Goal: Check status: Check status

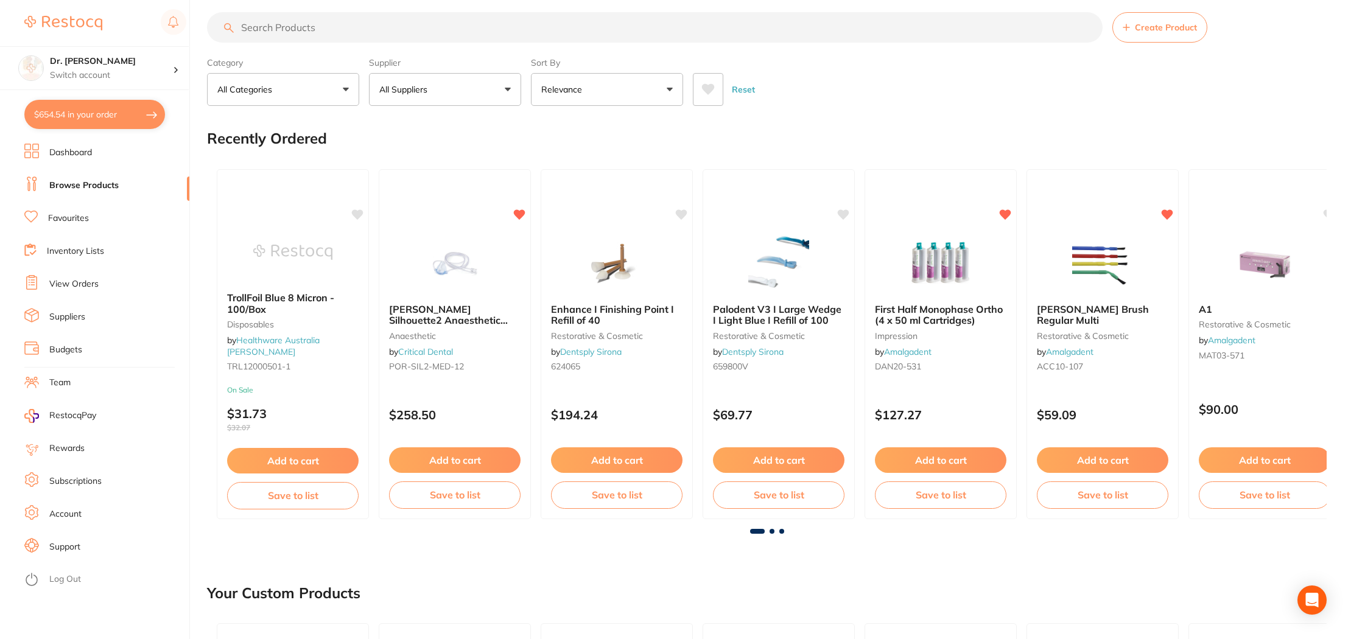
click at [86, 284] on link "View Orders" at bounding box center [73, 284] width 49 height 12
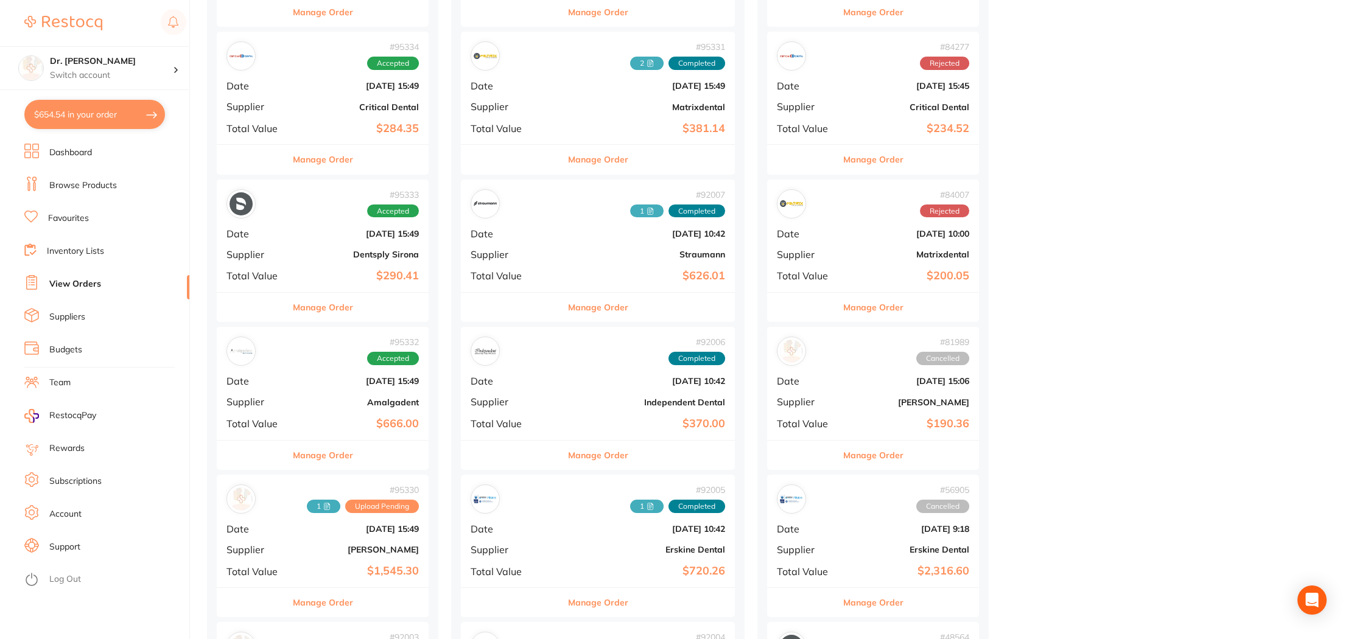
scroll to position [489, 0]
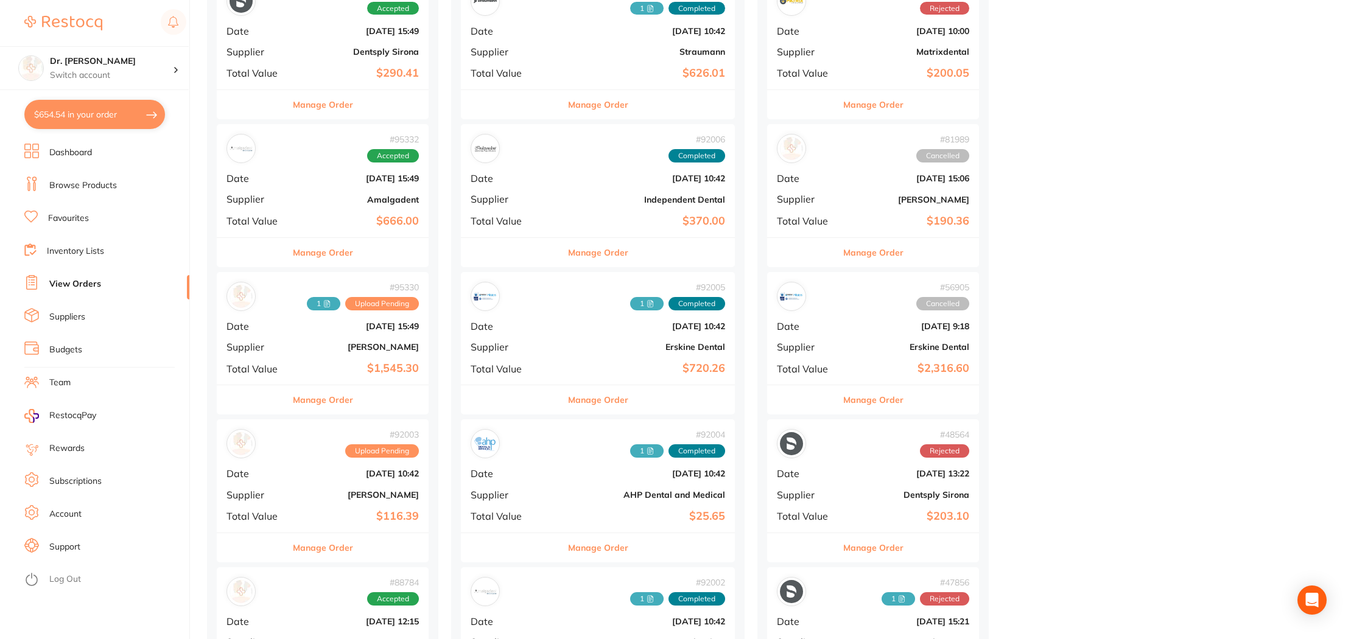
click at [245, 333] on div "# 95330 1 Upload Pending Date [DATE] 15:49 Supplier [PERSON_NAME] Total Value $…" at bounding box center [323, 328] width 212 height 113
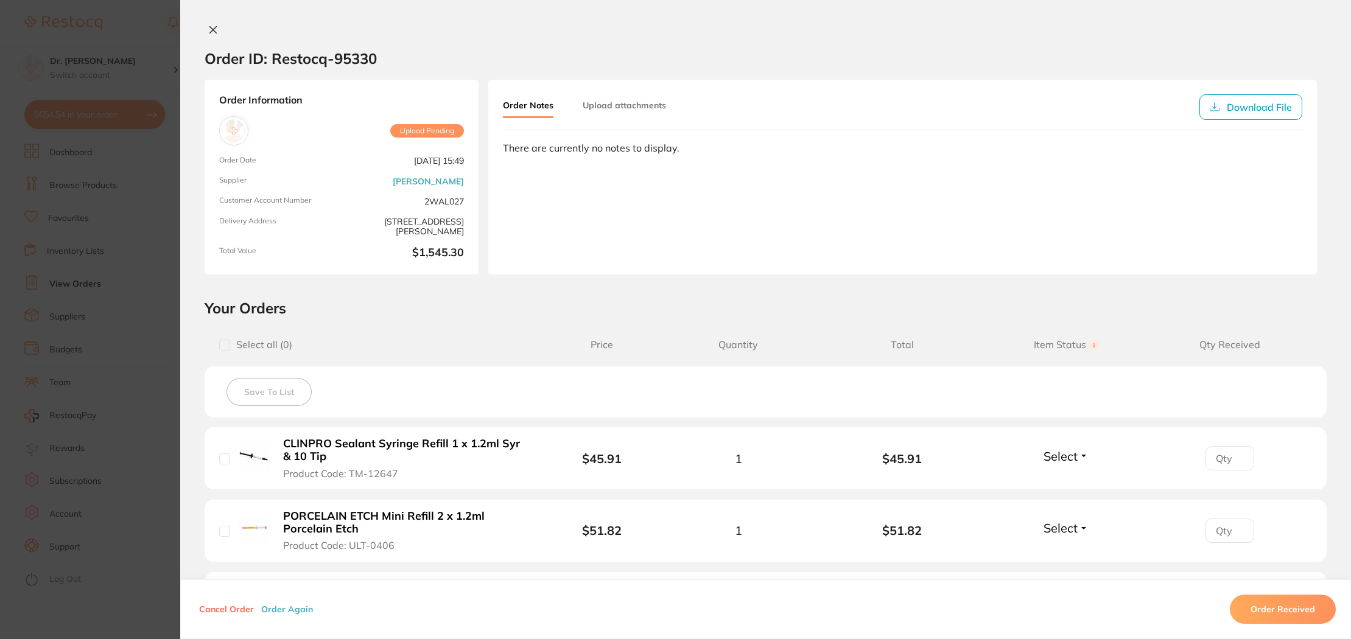
click at [605, 110] on button "Upload attachments" at bounding box center [624, 105] width 83 height 22
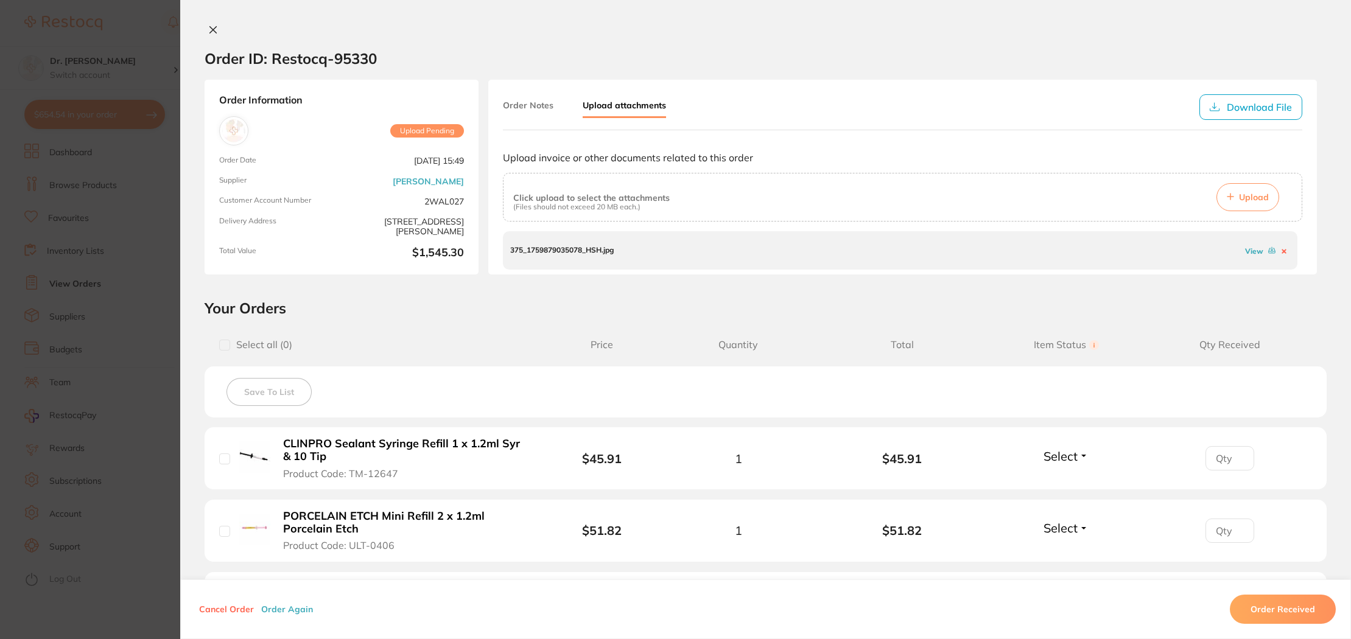
click at [618, 205] on p "(Files should not exceed 20 MB each.)" at bounding box center [591, 207] width 156 height 9
click at [1239, 192] on span "Upload" at bounding box center [1254, 197] width 30 height 11
click at [545, 252] on p "375_1759896308022_HSHHSH.jpg" at bounding box center [569, 250] width 119 height 9
click at [630, 250] on div "375_1759896308022_HSHHSH.jpg View" at bounding box center [900, 250] width 794 height 38
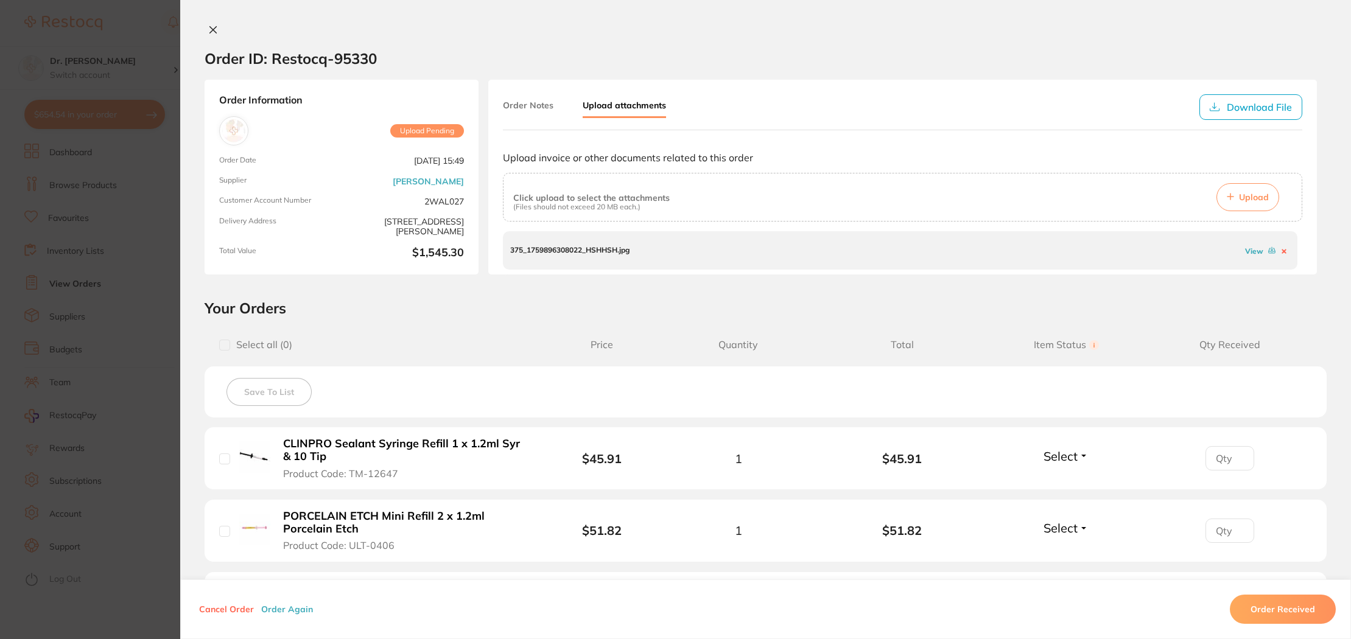
click at [630, 250] on div "375_1759896308022_HSHHSH.jpg View" at bounding box center [900, 250] width 794 height 38
click at [1251, 196] on span "Upload" at bounding box center [1254, 197] width 30 height 11
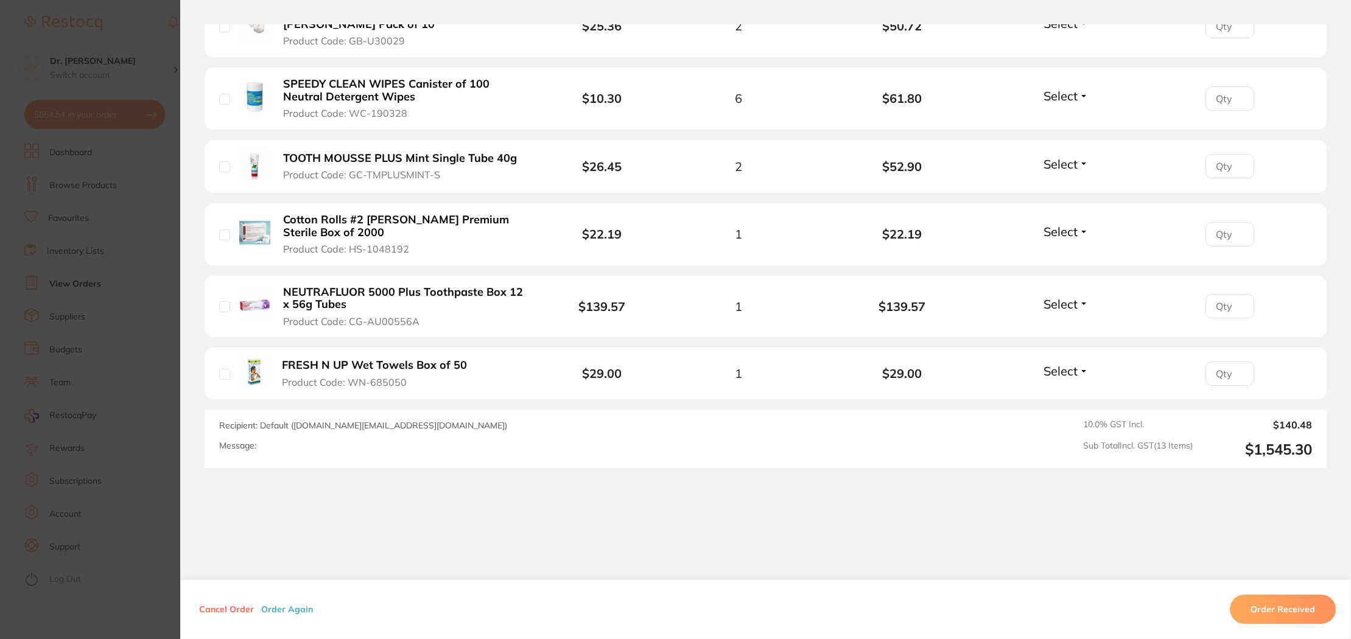
scroll to position [929, 0]
click at [1263, 602] on button "Order Received" at bounding box center [1283, 609] width 106 height 29
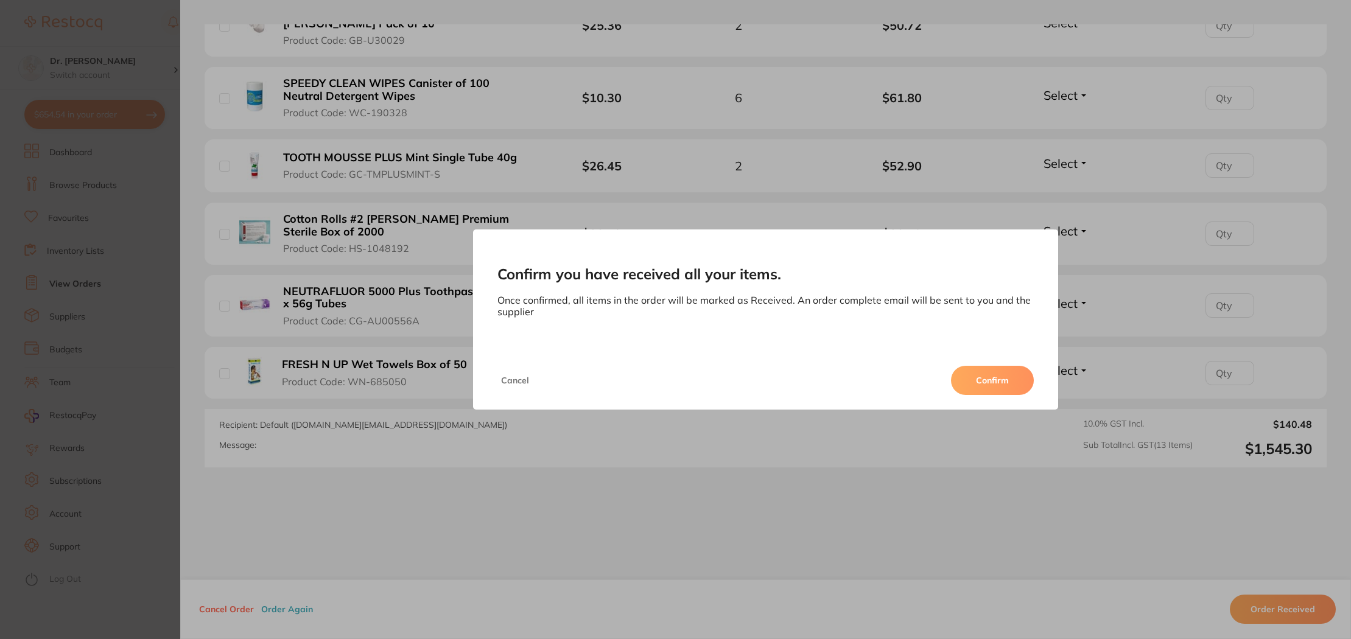
click at [1007, 384] on button "Confirm" at bounding box center [992, 380] width 83 height 29
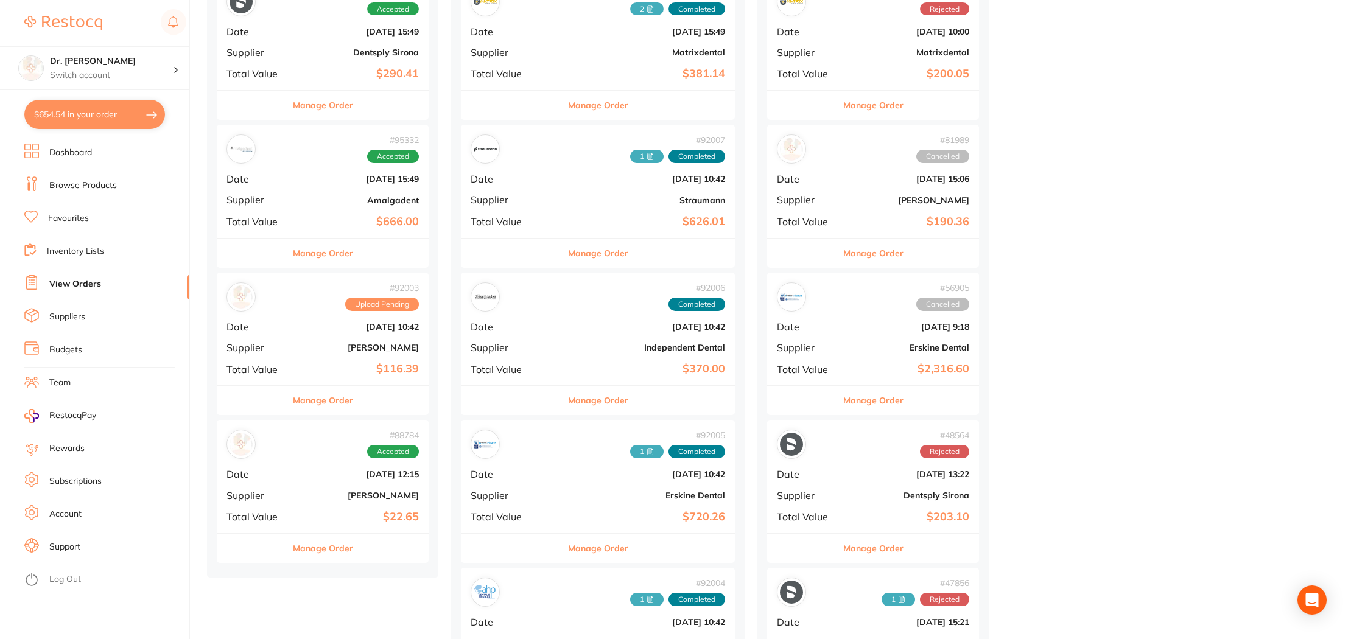
click at [340, 197] on b "Amalgadent" at bounding box center [358, 200] width 122 height 10
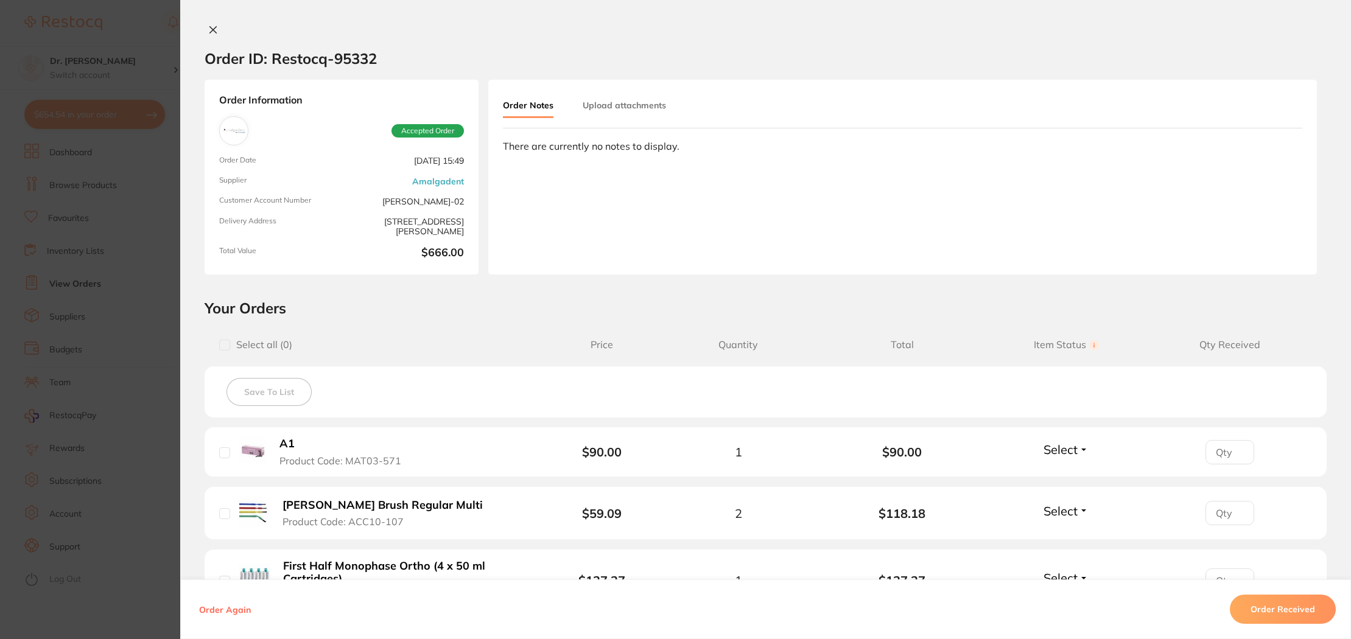
click at [601, 103] on button "Upload attachments" at bounding box center [624, 105] width 83 height 22
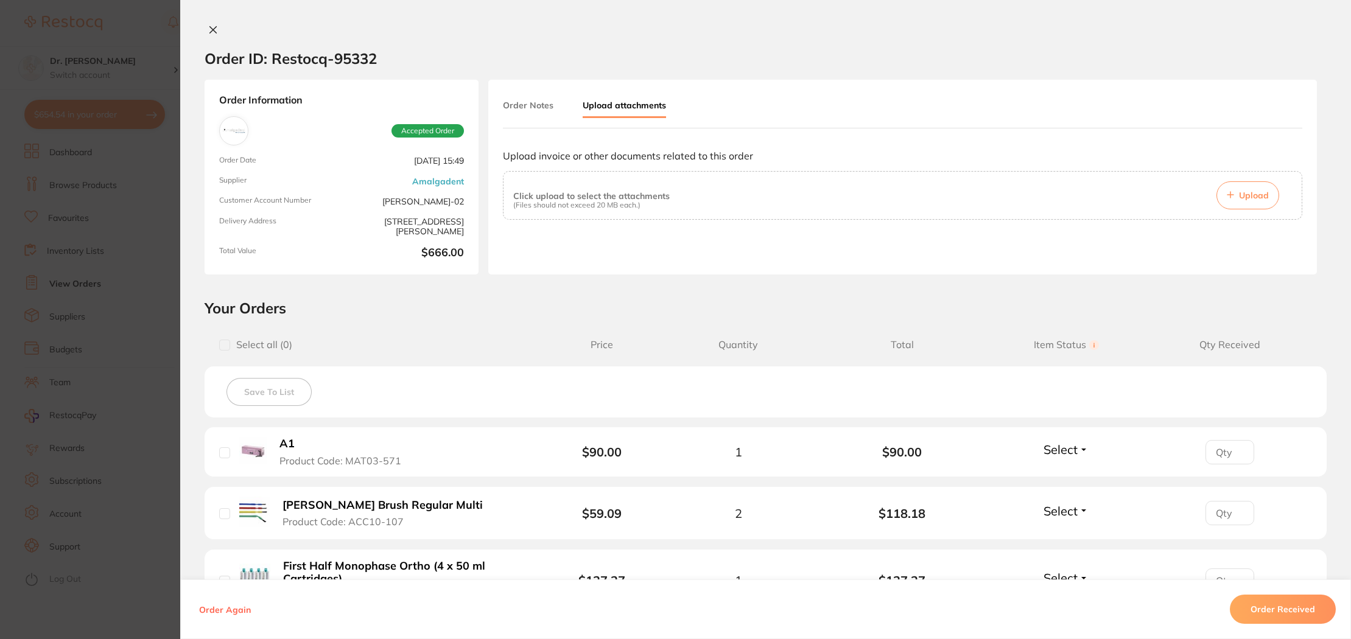
click at [1227, 195] on icon at bounding box center [1230, 195] width 6 height 6
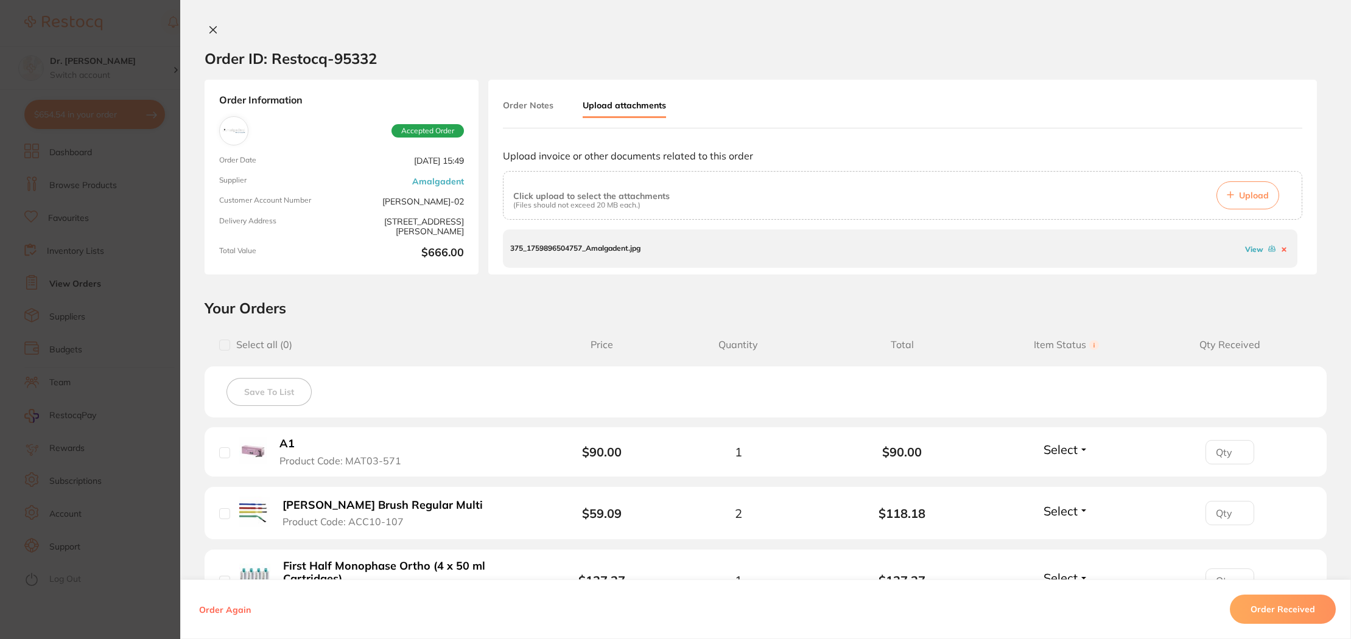
click at [1301, 612] on button "Order Received" at bounding box center [1283, 609] width 106 height 29
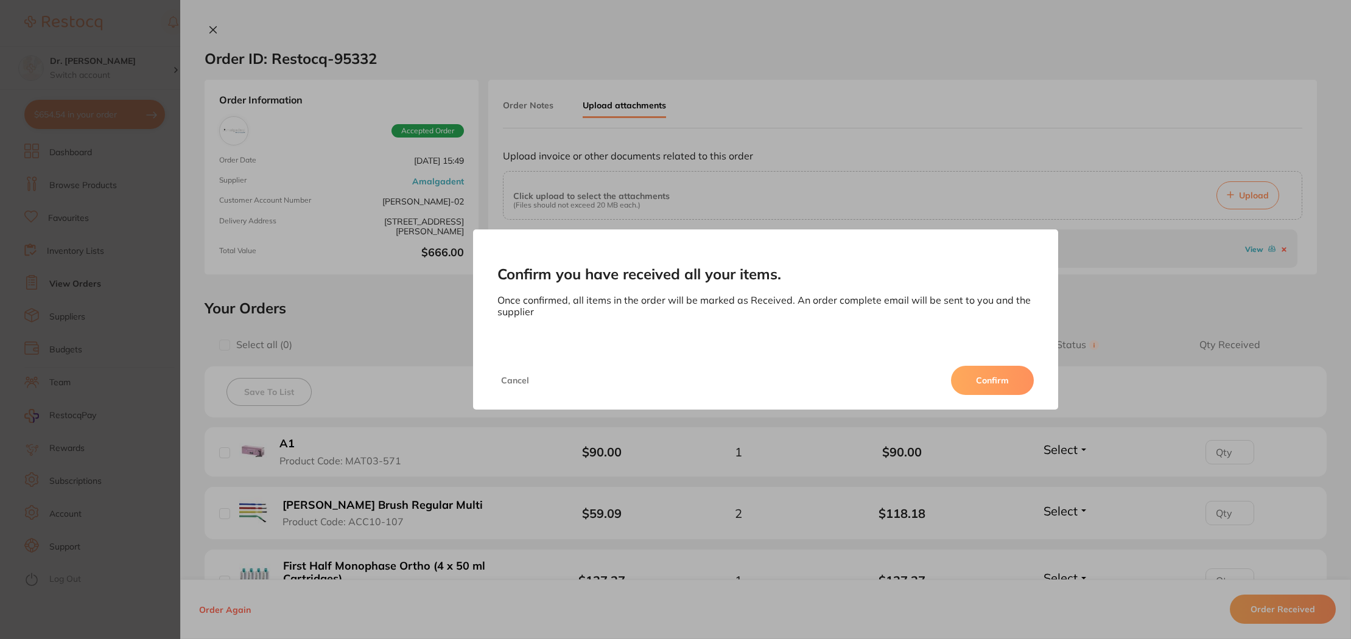
click at [999, 388] on button "Confirm" at bounding box center [992, 380] width 83 height 29
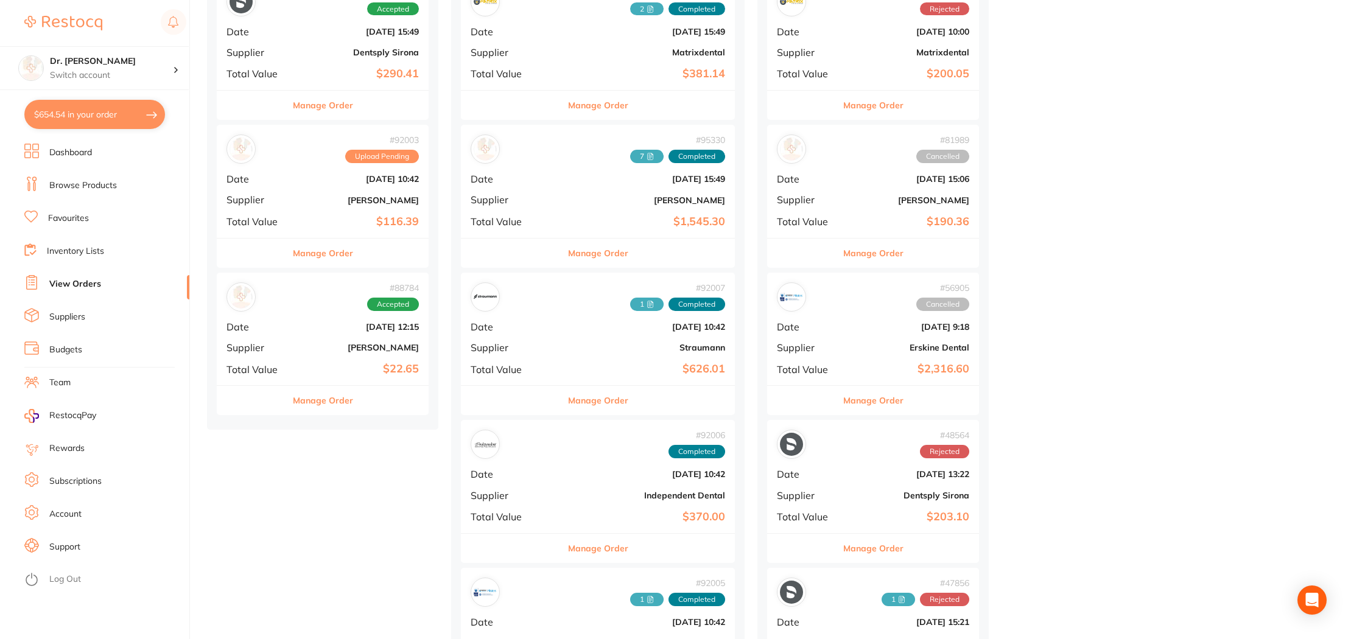
click at [322, 75] on b "$290.41" at bounding box center [358, 74] width 122 height 13
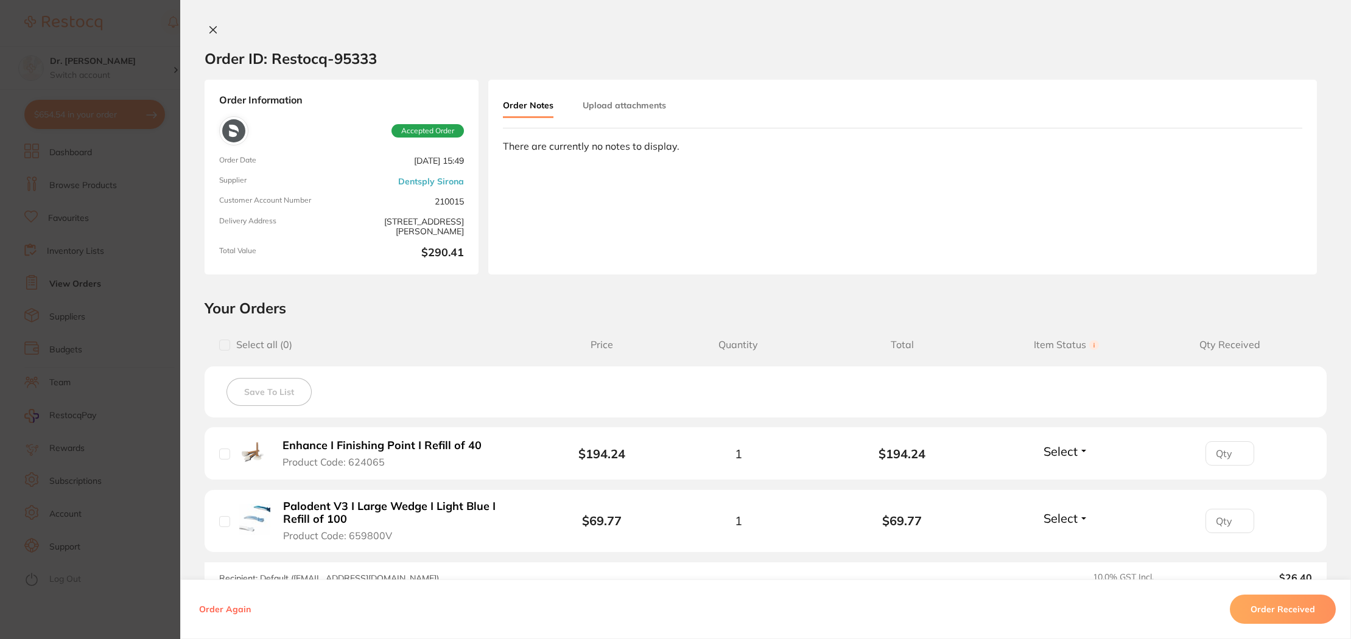
click at [211, 29] on icon at bounding box center [213, 30] width 7 height 7
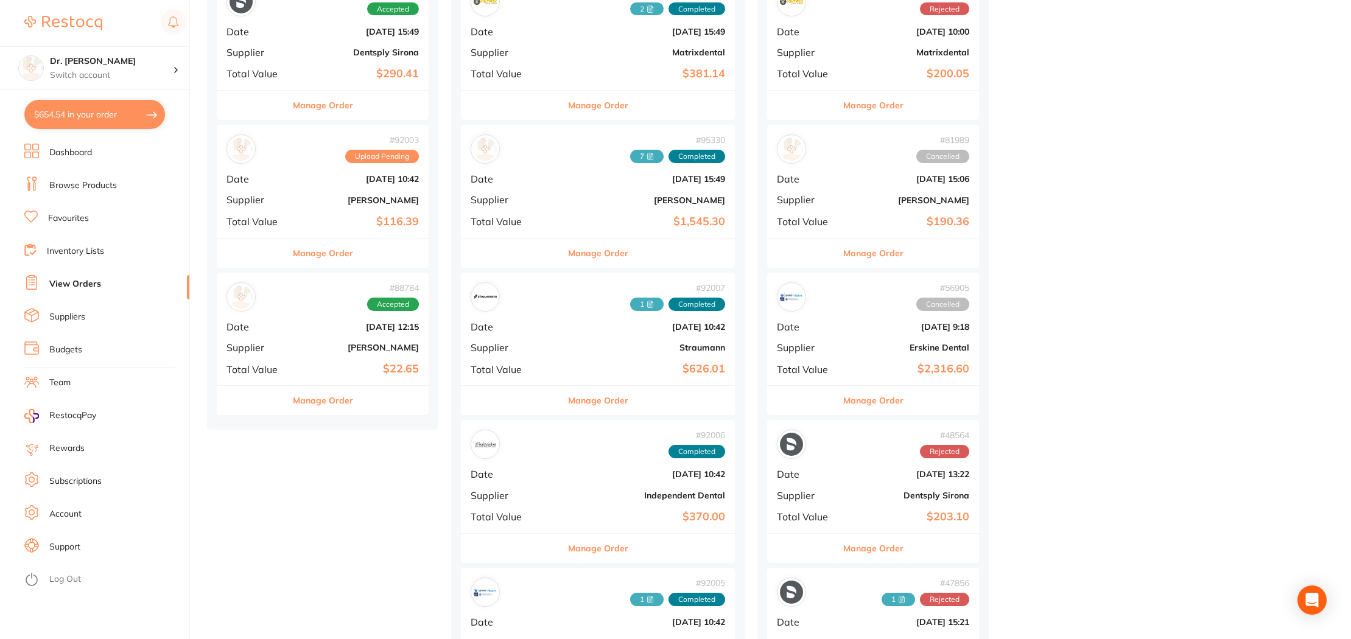
click at [337, 233] on div "# 92003 Upload Pending Date [DATE] 10:42 Supplier [PERSON_NAME] Total Value $11…" at bounding box center [323, 181] width 212 height 113
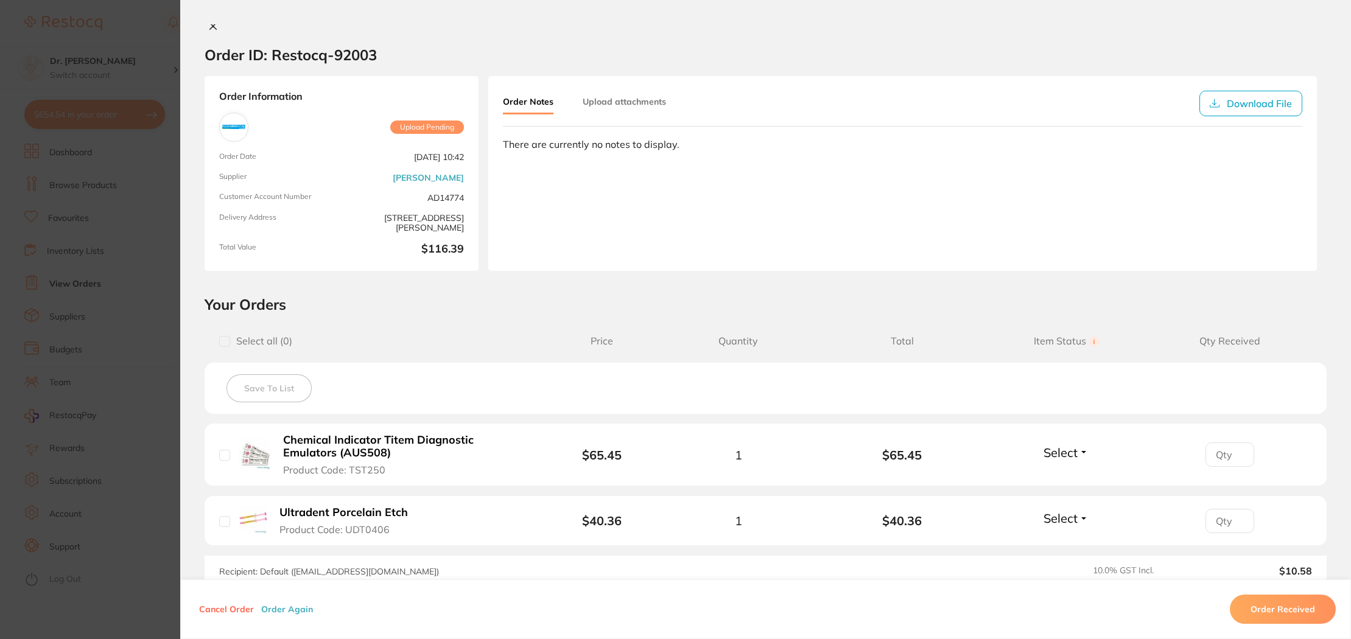
scroll to position [159, 0]
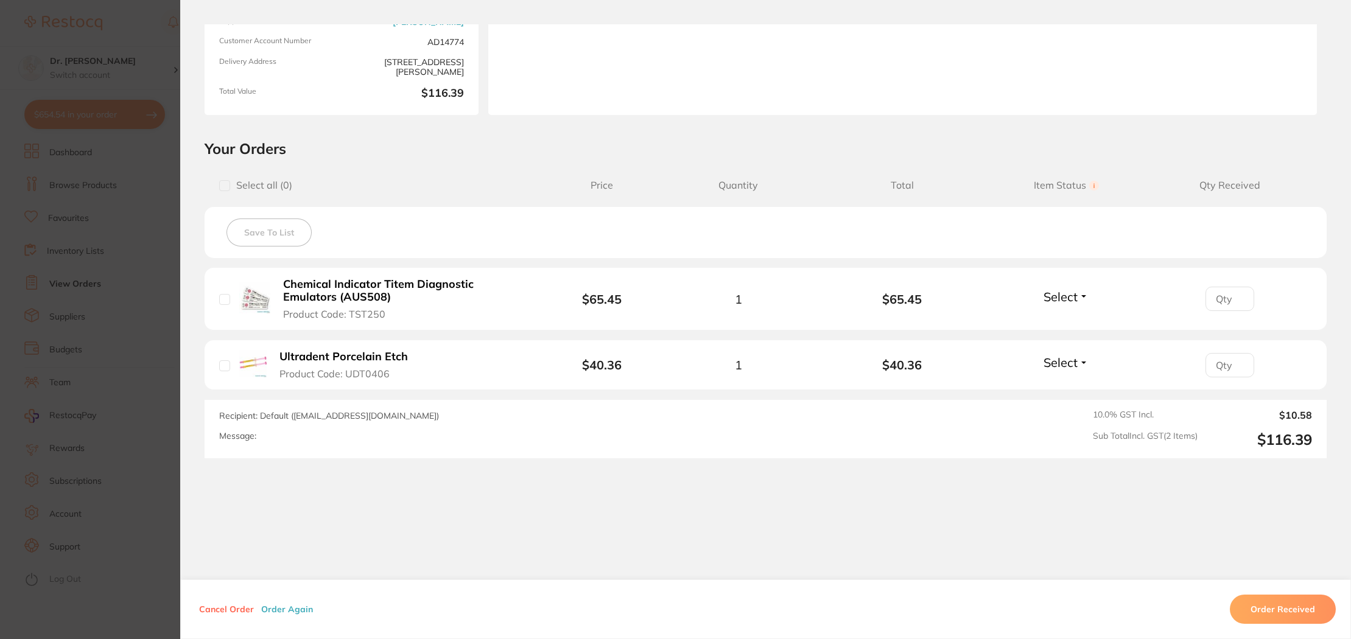
click at [223, 303] on input "checkbox" at bounding box center [224, 299] width 11 height 11
checkbox input "true"
click at [220, 372] on div "Ultradent Porcelain Etch Product Code: UDT0406" at bounding box center [330, 365] width 222 height 30
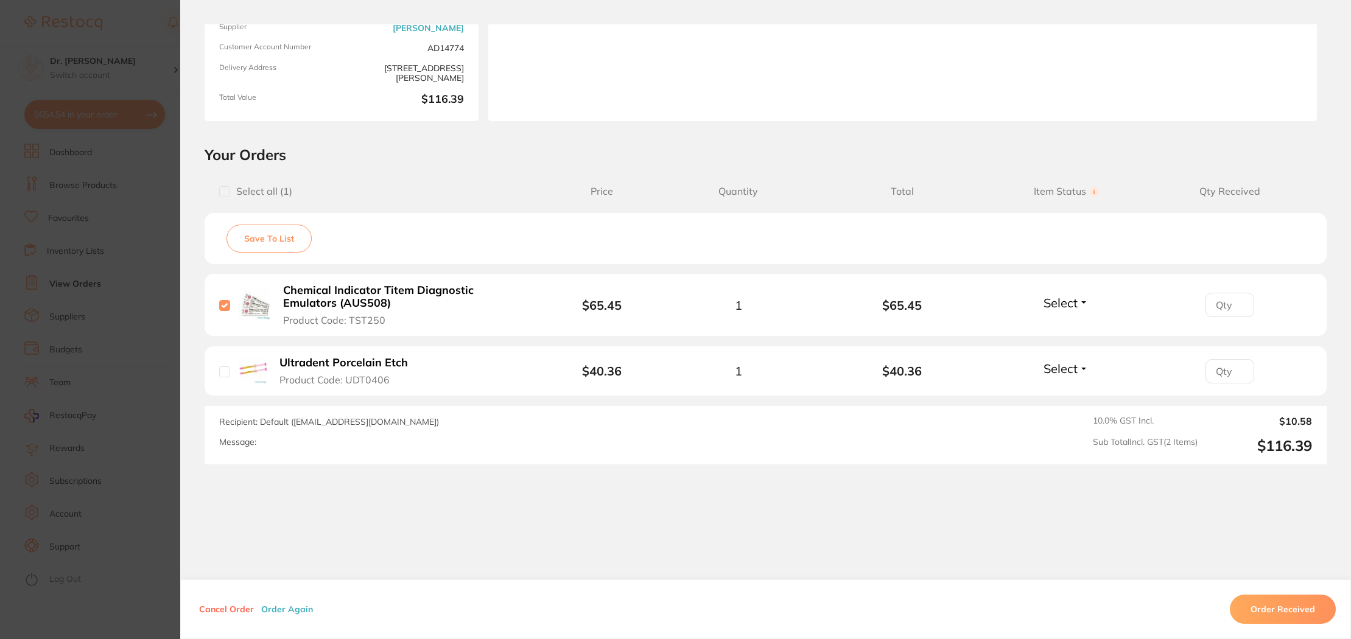
click at [221, 370] on input "checkbox" at bounding box center [224, 371] width 11 height 11
checkbox input "true"
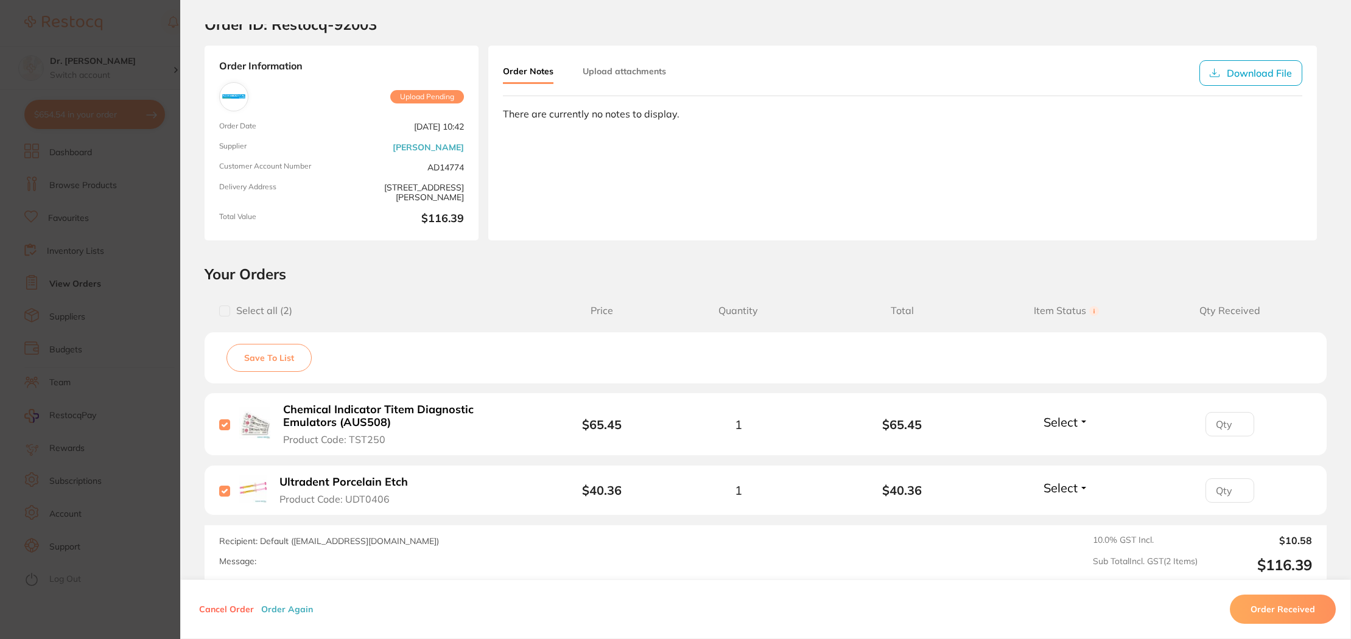
scroll to position [0, 0]
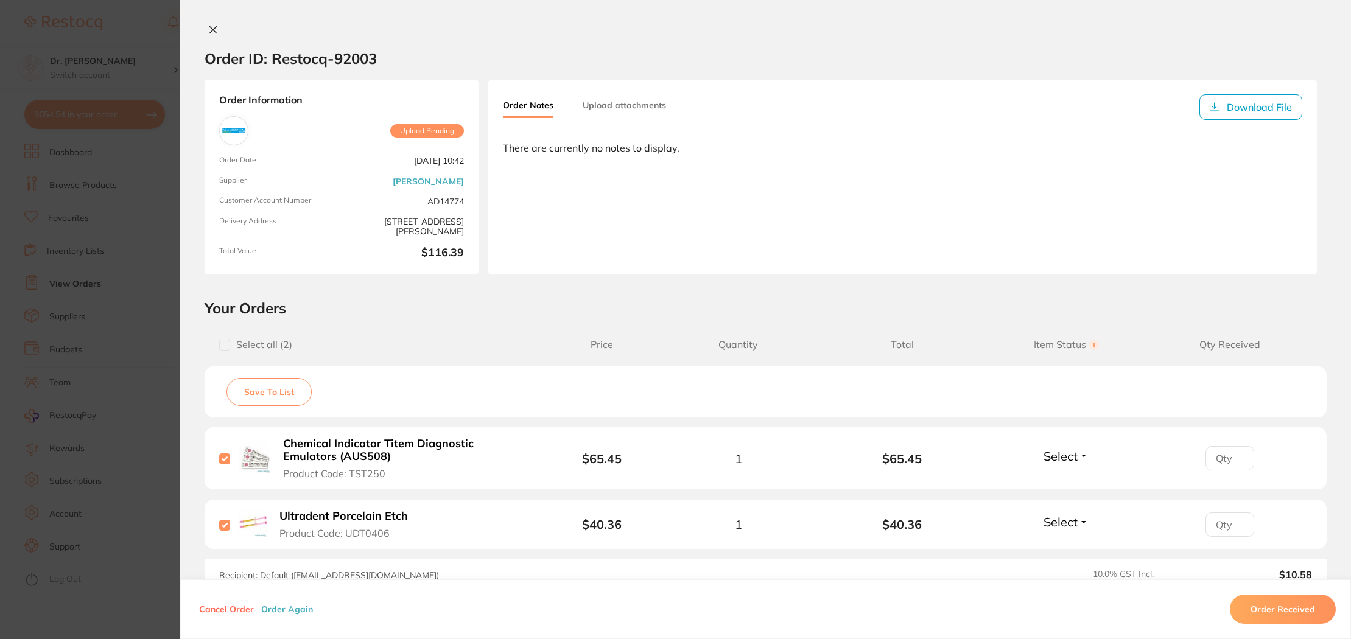
click at [212, 26] on icon at bounding box center [213, 30] width 10 height 10
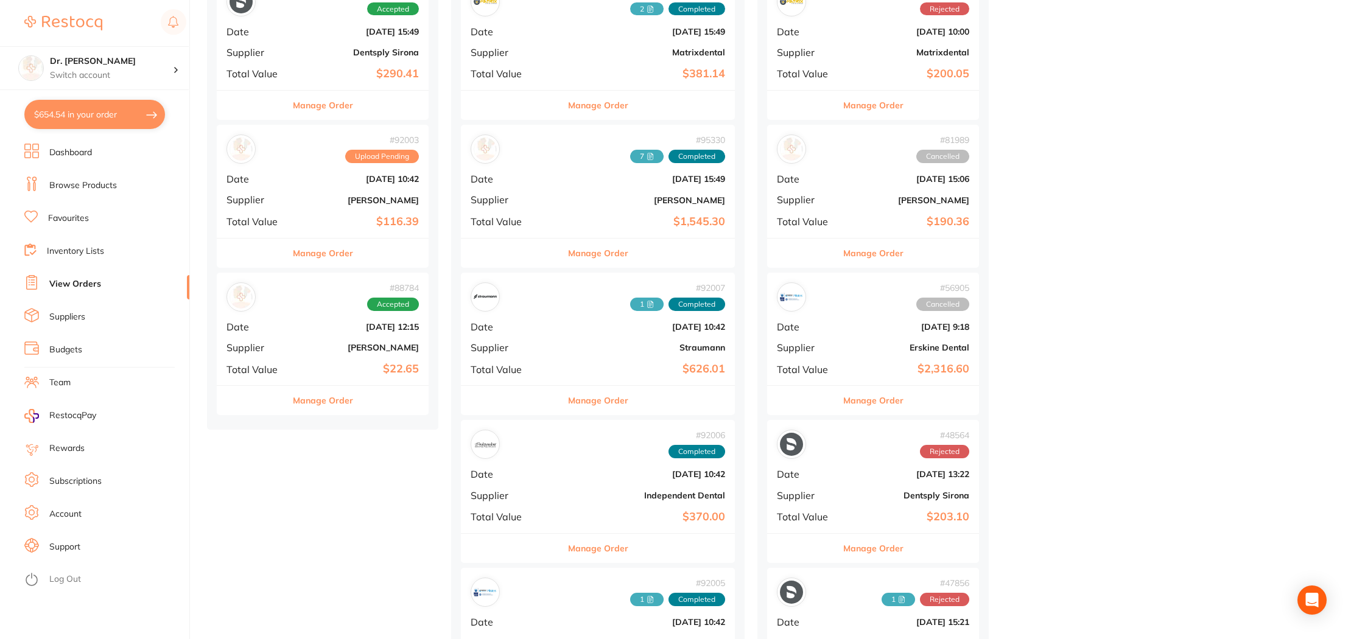
click at [339, 365] on b "$22.65" at bounding box center [358, 369] width 122 height 13
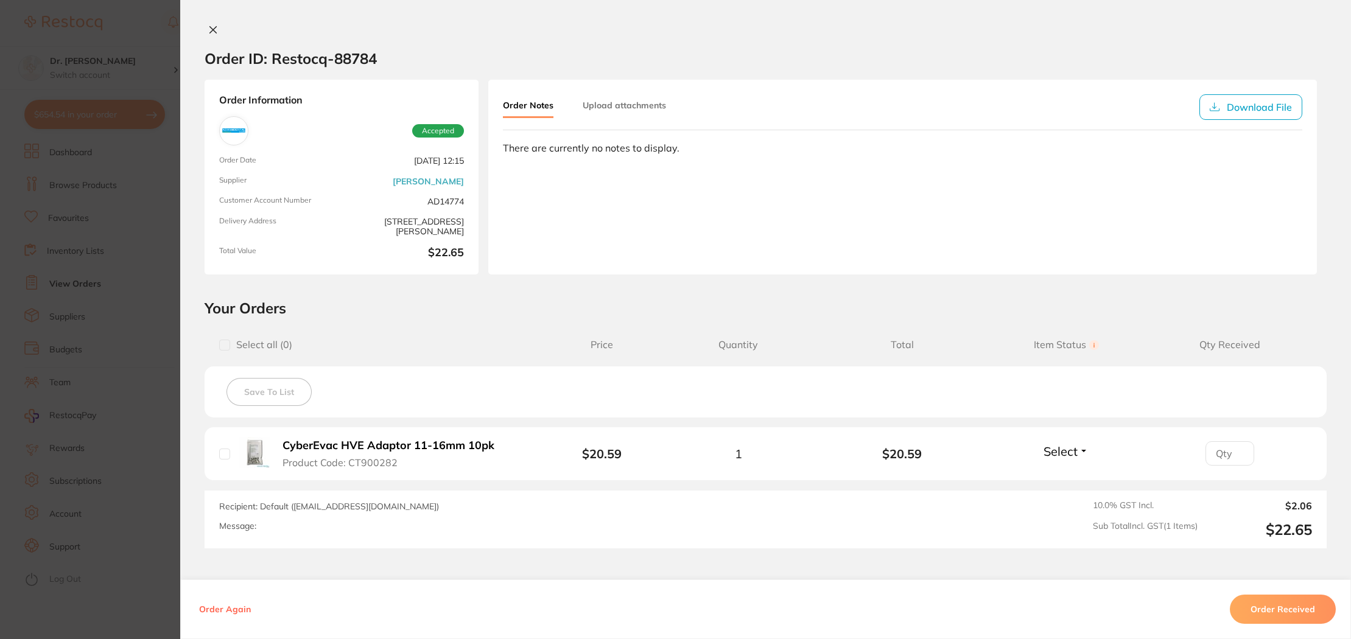
click at [209, 30] on icon at bounding box center [213, 30] width 10 height 10
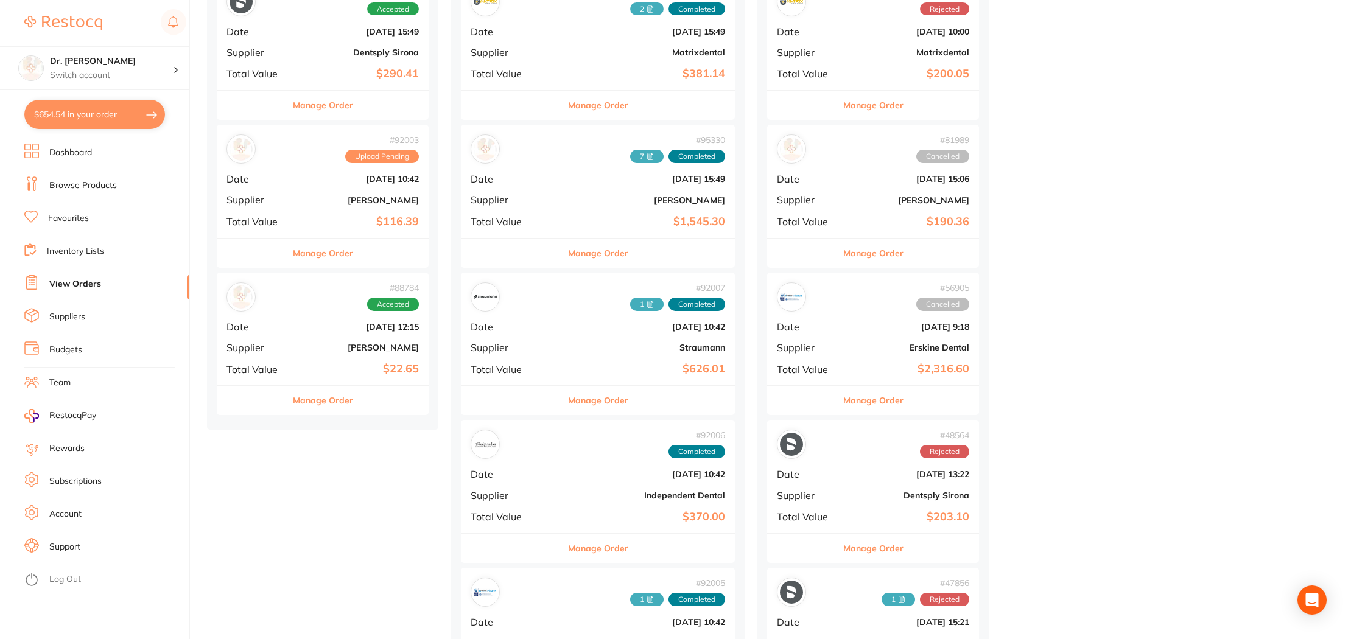
click at [319, 404] on button "Manage Order" at bounding box center [323, 400] width 60 height 29
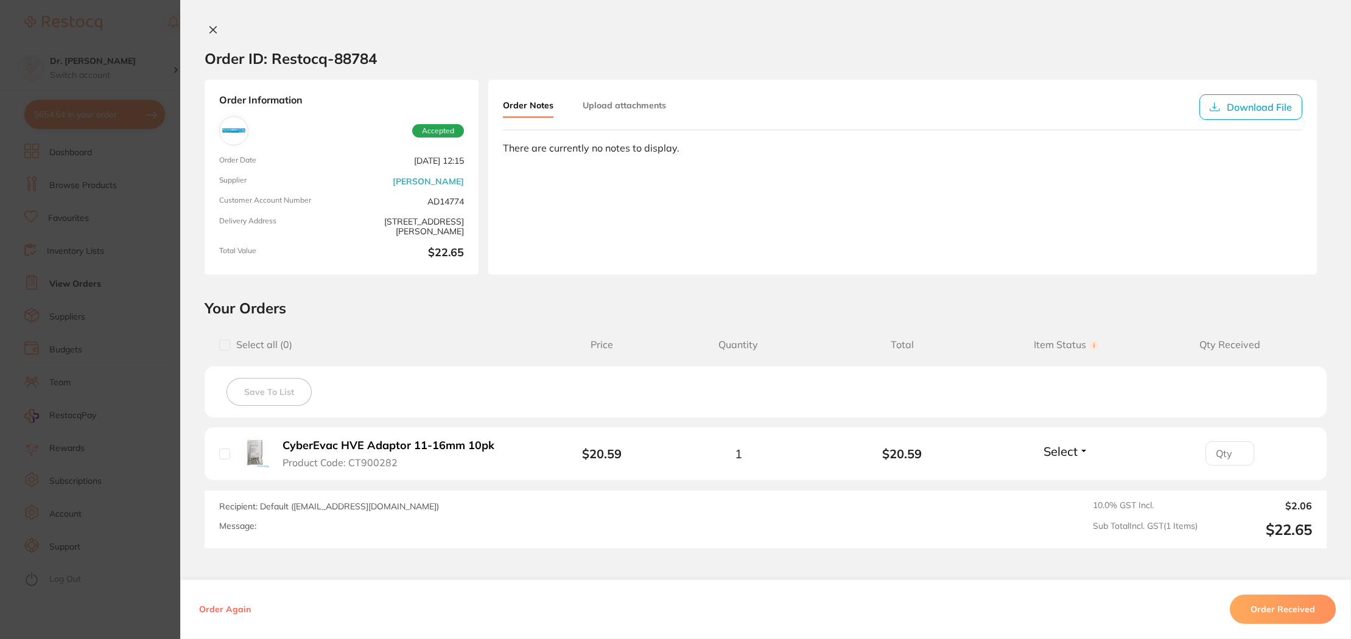
click at [219, 348] on input "checkbox" at bounding box center [224, 345] width 11 height 11
checkbox input "true"
click at [210, 30] on icon at bounding box center [213, 30] width 10 height 10
